Goal: Task Accomplishment & Management: Use online tool/utility

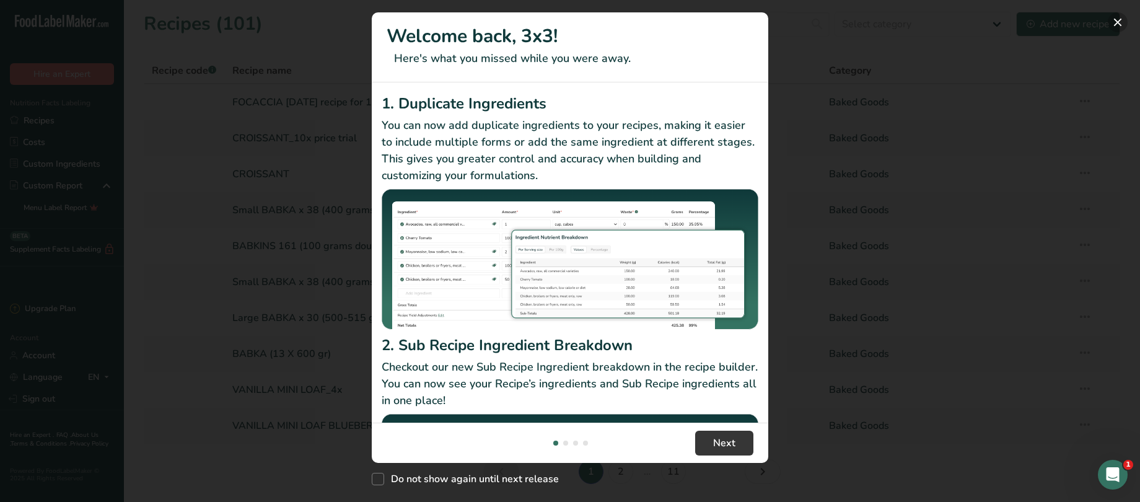
drag, startPoint x: 1118, startPoint y: 20, endPoint x: 1101, endPoint y: 22, distance: 17.4
click at [1118, 20] on button "New Features" at bounding box center [1117, 22] width 20 height 20
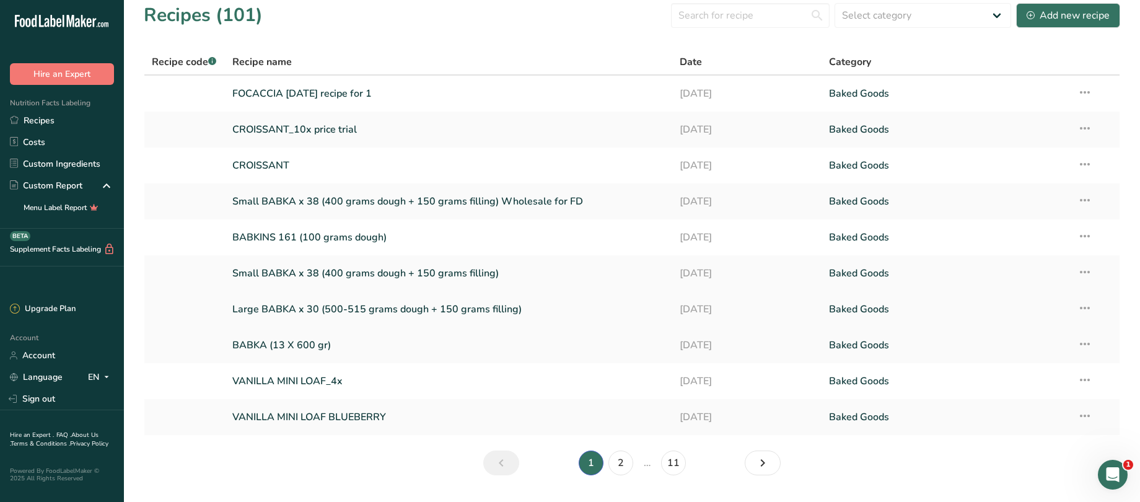
scroll to position [7, 0]
drag, startPoint x: 326, startPoint y: 96, endPoint x: 382, endPoint y: 118, distance: 60.0
click at [326, 96] on link "FOCACCIA [DATE] recipe for 1" at bounding box center [448, 95] width 432 height 26
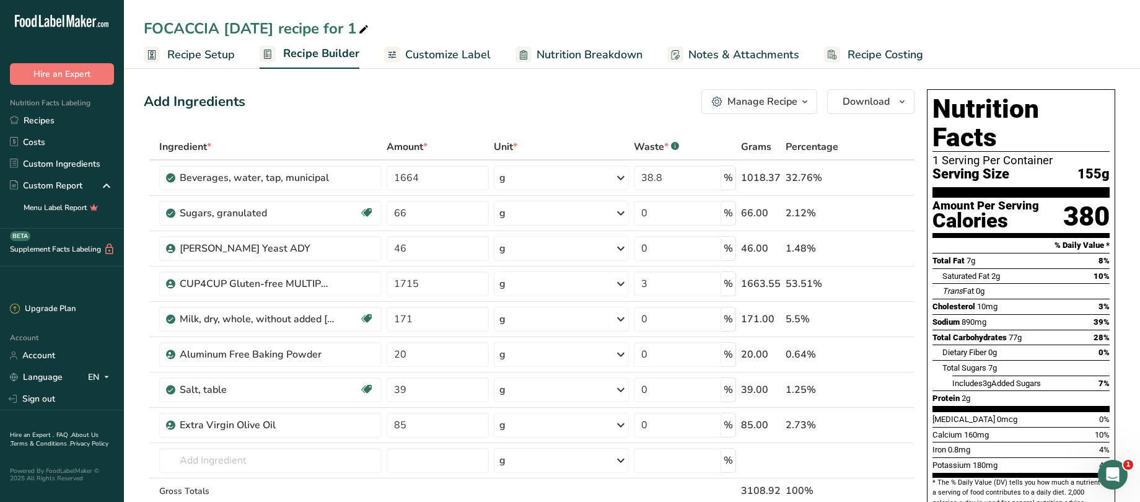
click at [192, 56] on span "Recipe Setup" at bounding box center [201, 54] width 68 height 17
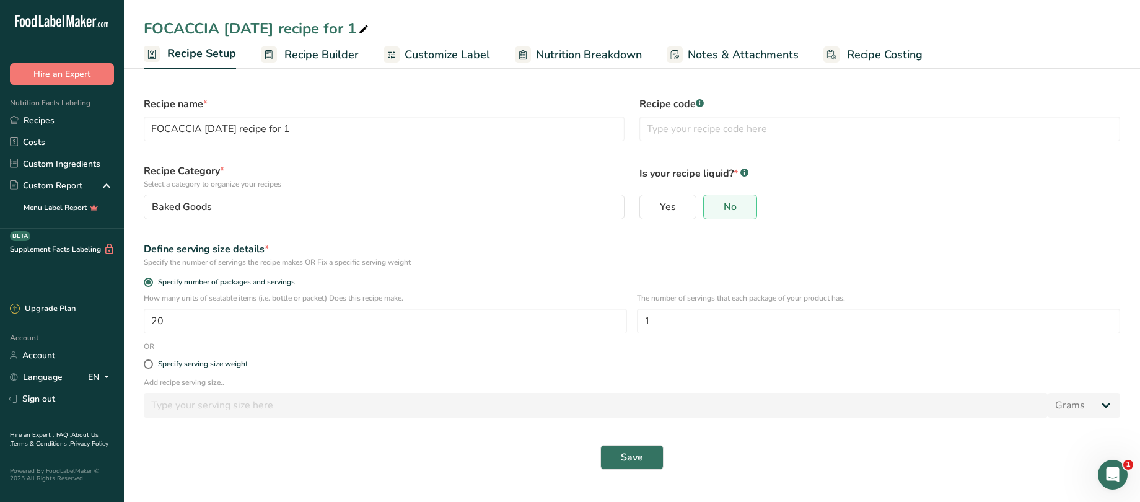
click at [302, 58] on span "Recipe Builder" at bounding box center [321, 54] width 74 height 17
